Goal: Navigation & Orientation: Go to known website

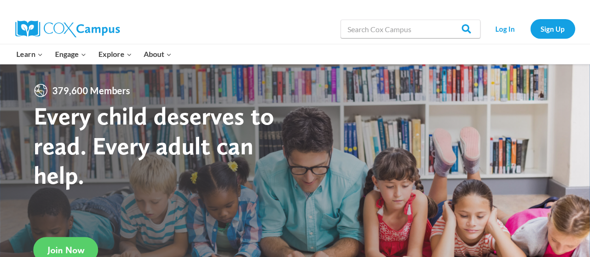
click at [507, 31] on link "Log In" at bounding box center [505, 28] width 41 height 19
click at [503, 31] on link "Log In" at bounding box center [505, 28] width 41 height 19
